Goal: Browse casually

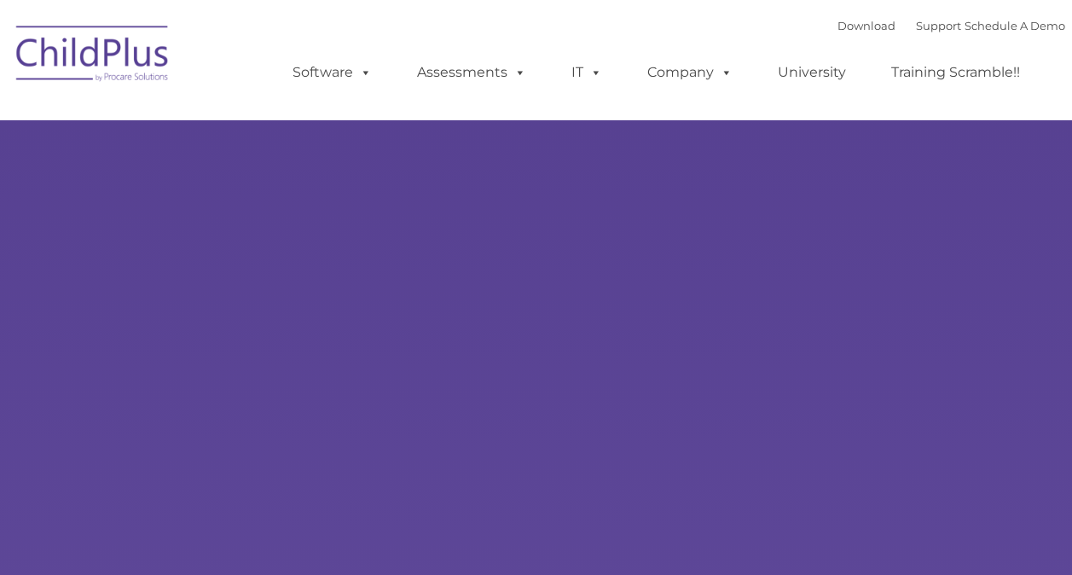
select select "MEDIUM"
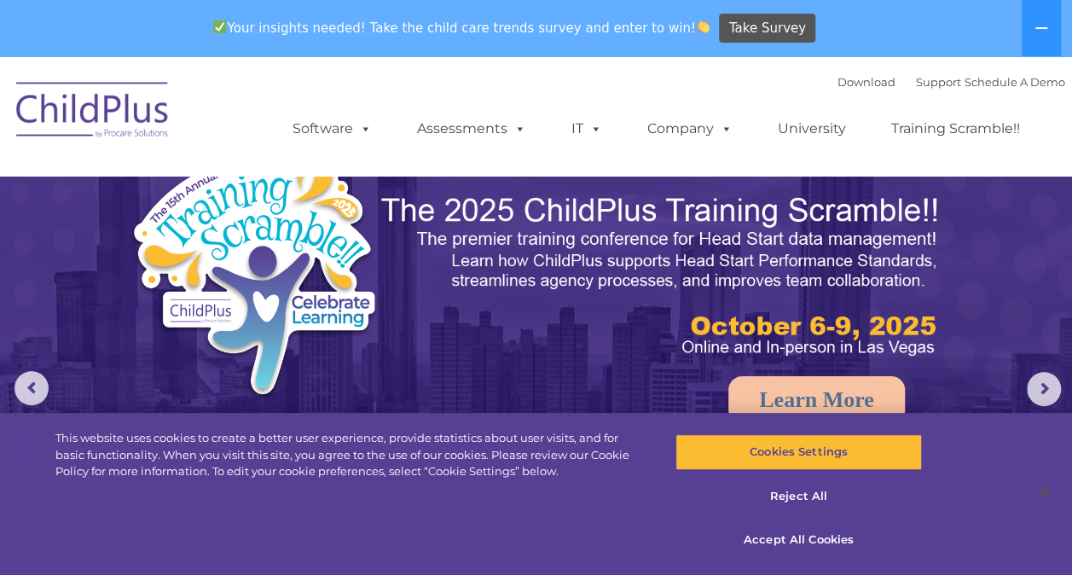
click at [91, 97] on img at bounding box center [93, 112] width 171 height 85
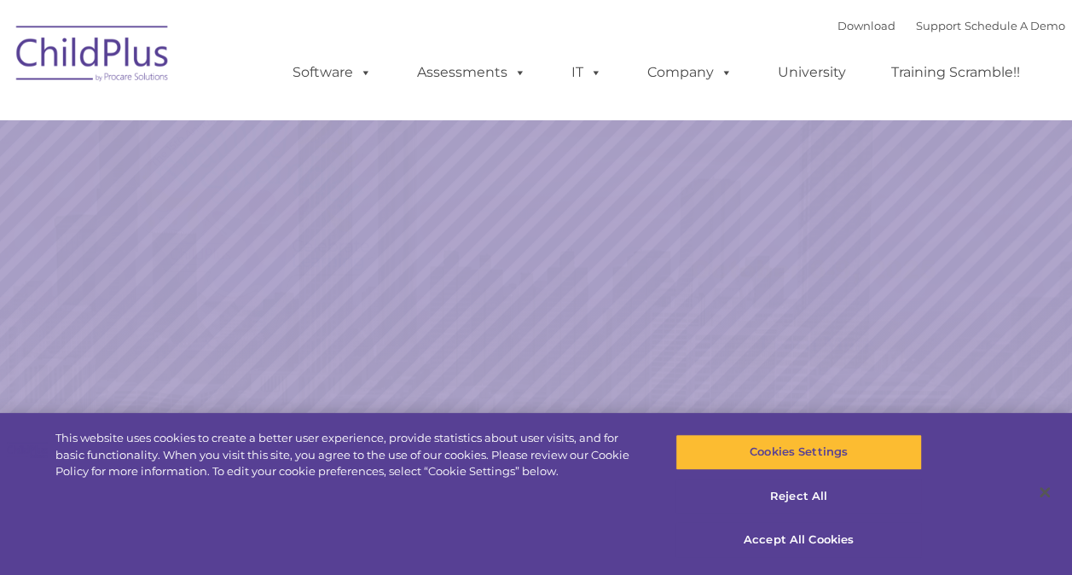
select select "MEDIUM"
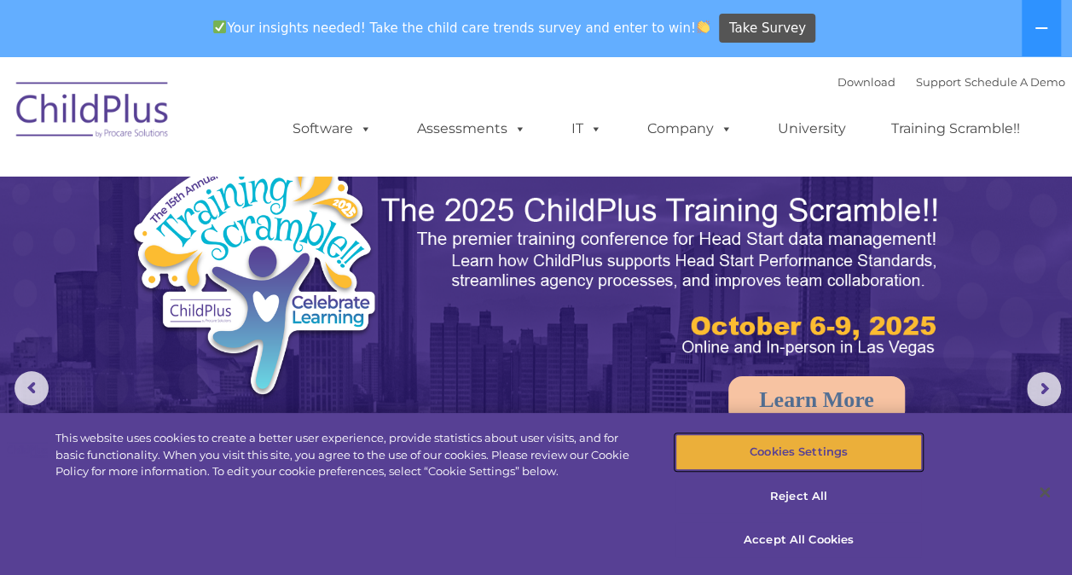
click at [806, 462] on button "Cookies Settings" at bounding box center [799, 452] width 247 height 36
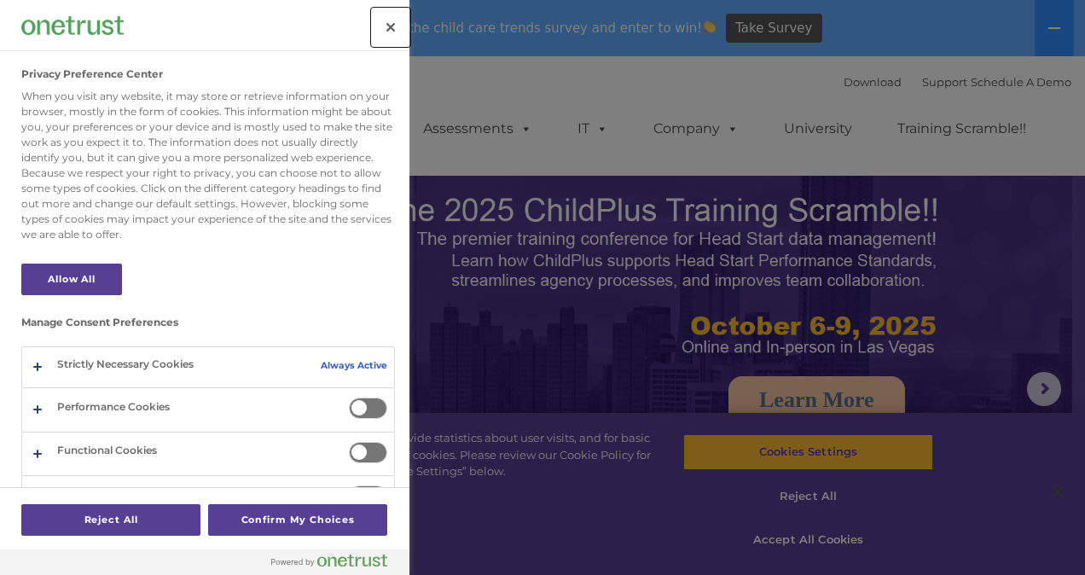
click at [380, 15] on button "Close" at bounding box center [391, 28] width 38 height 38
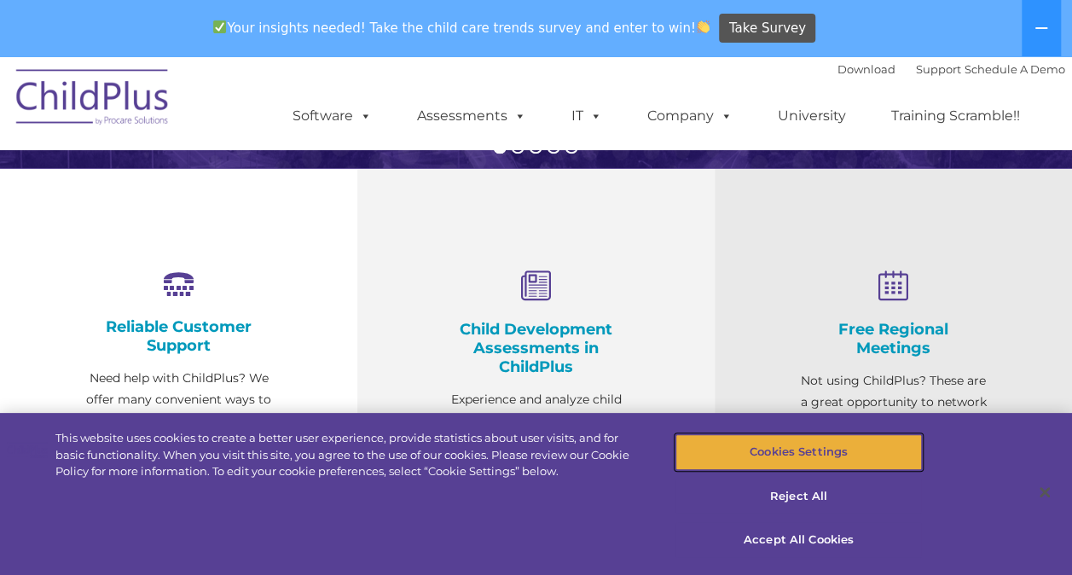
scroll to position [592, 0]
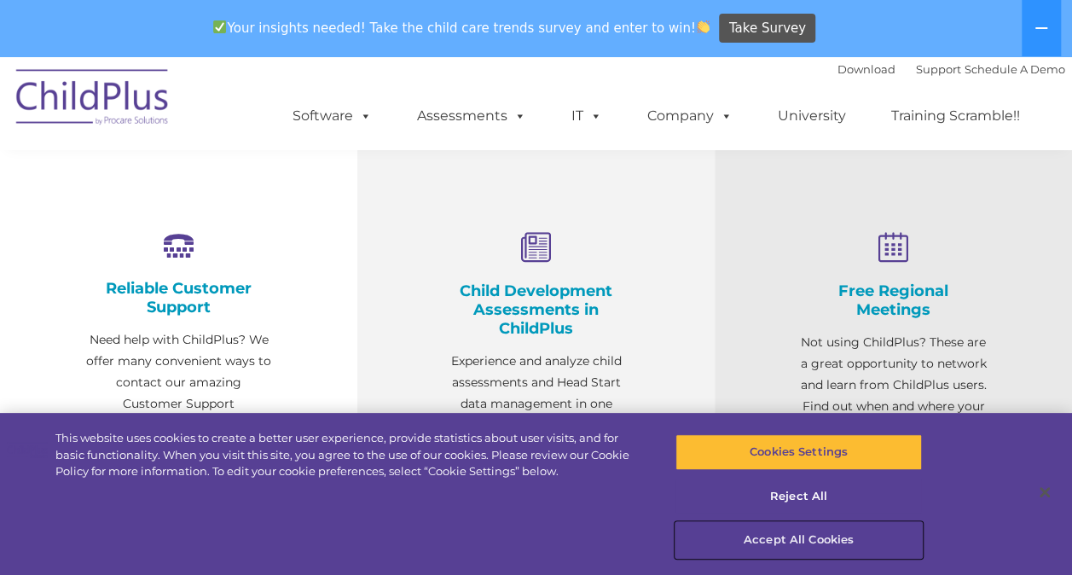
click at [763, 539] on button "Accept All Cookies" at bounding box center [799, 540] width 247 height 36
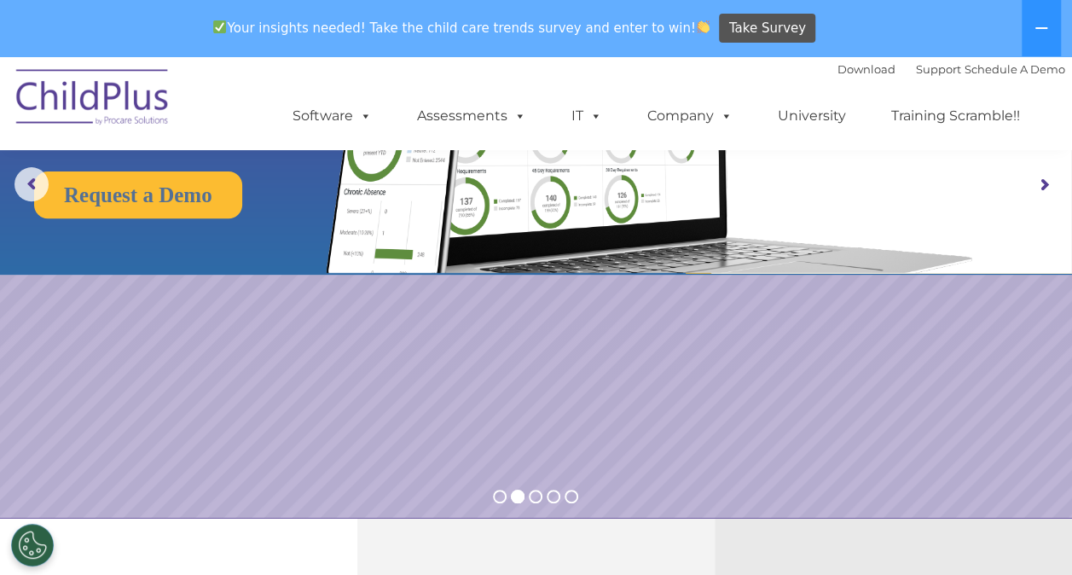
scroll to position [0, 0]
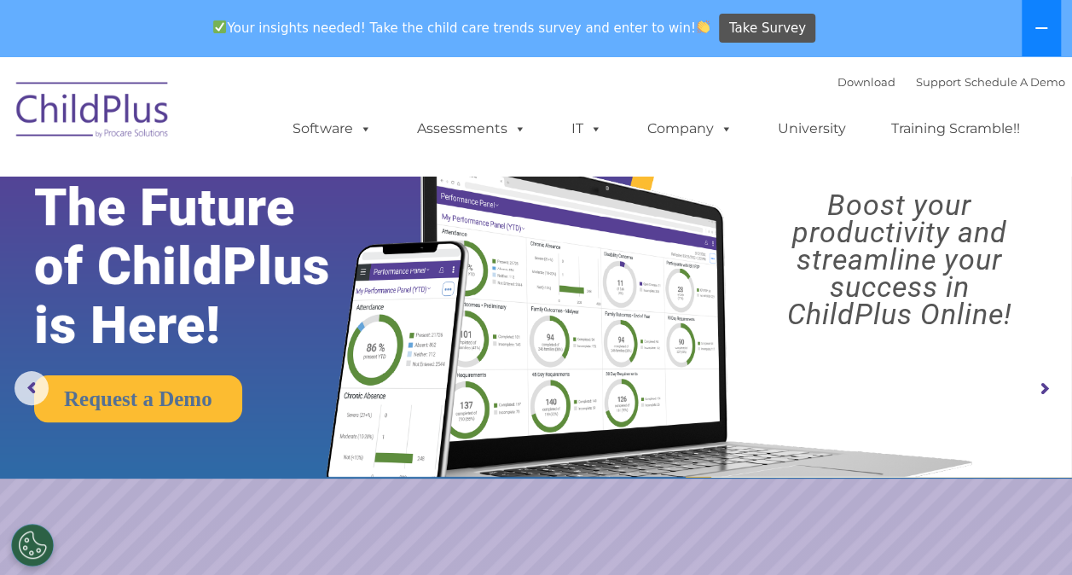
click at [1041, 44] on button at bounding box center [1041, 28] width 39 height 56
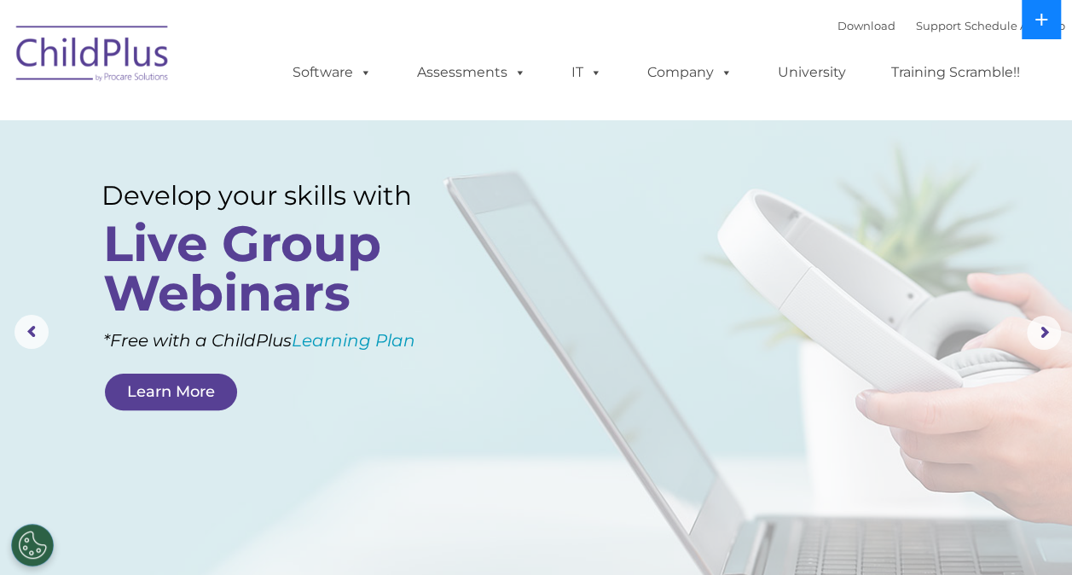
click at [1041, 27] on button at bounding box center [1041, 19] width 39 height 39
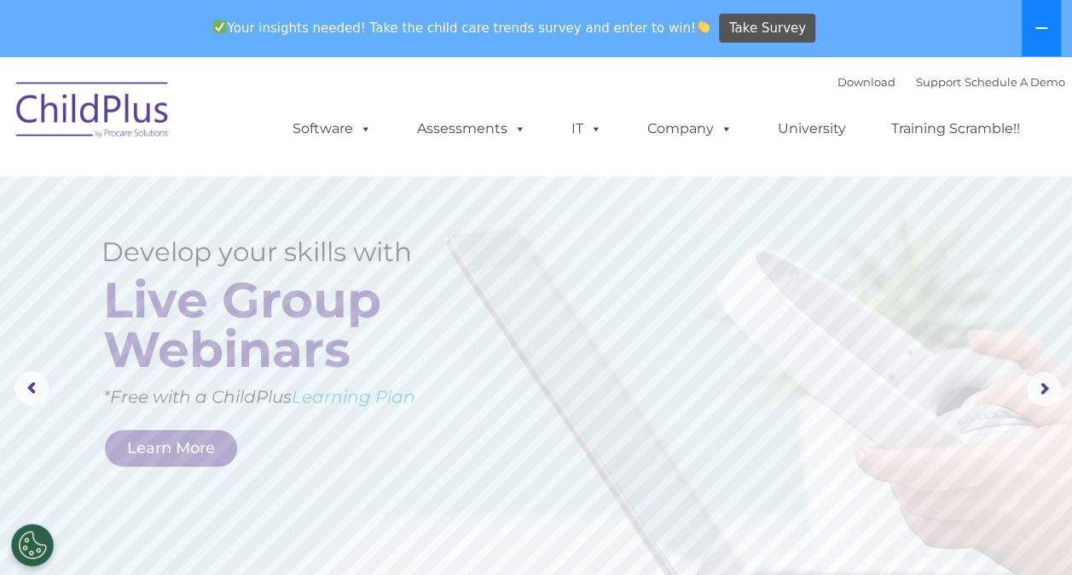
click at [1041, 27] on icon at bounding box center [1042, 28] width 12 height 2
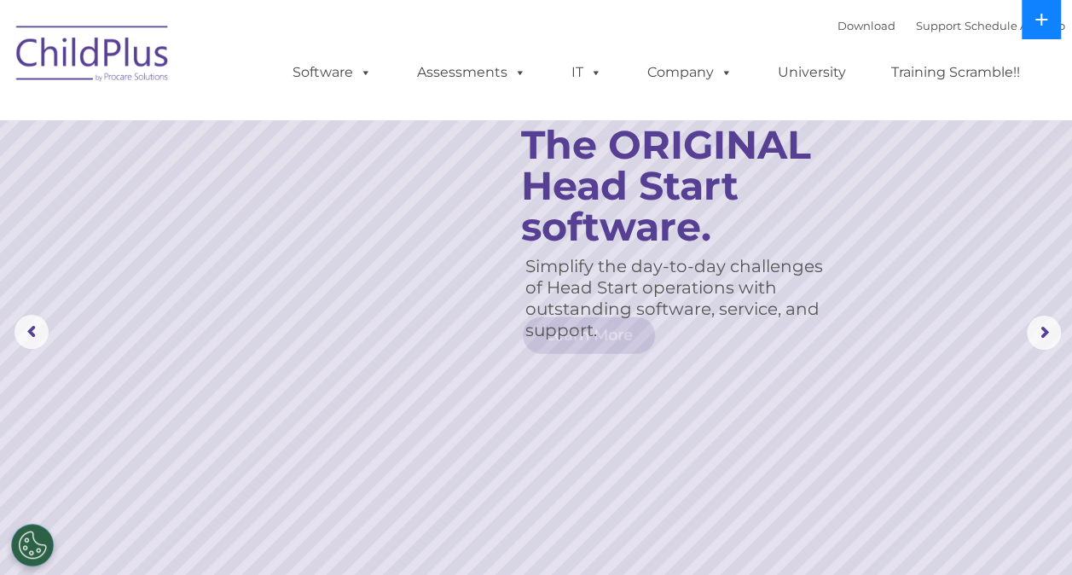
click at [1041, 27] on button at bounding box center [1041, 19] width 39 height 39
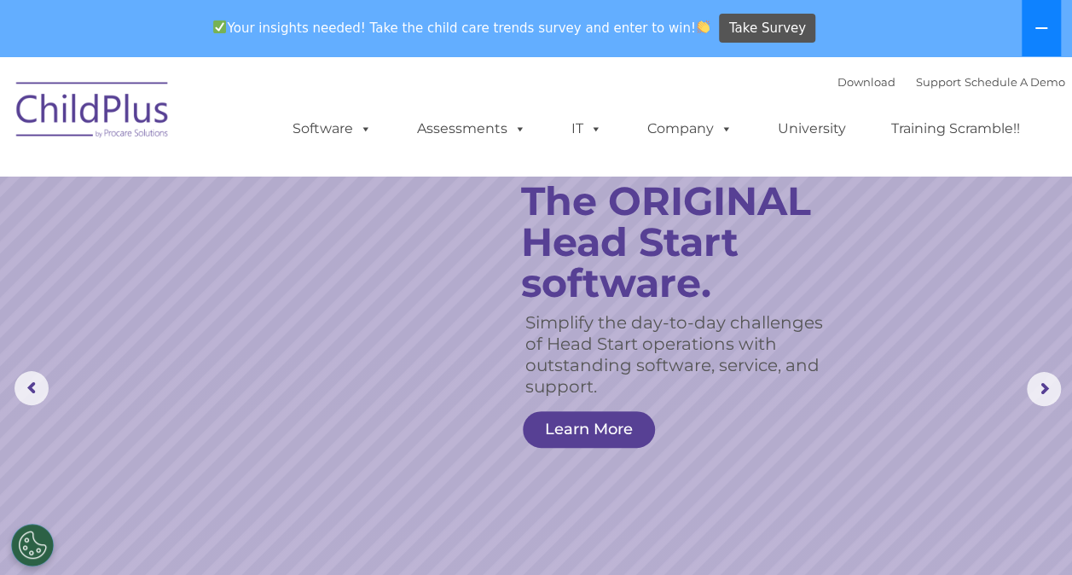
click at [1041, 28] on icon at bounding box center [1042, 28] width 12 height 2
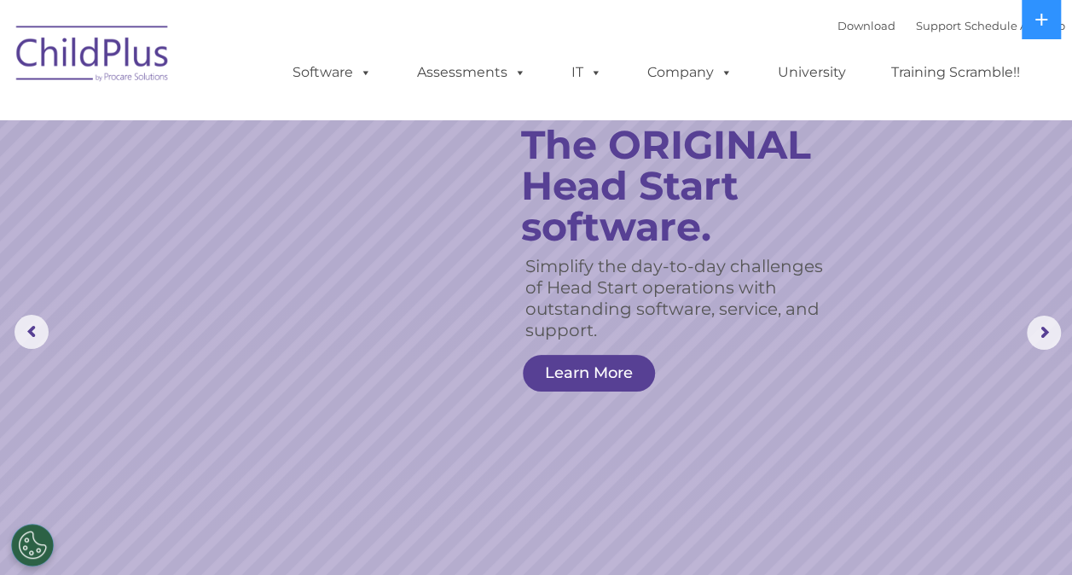
click at [502, 539] on rs-slide "Simplify the day-to-day challenges of Head Start operations with outstanding so…" at bounding box center [536, 332] width 1072 height 665
